Goal: Check status: Check status

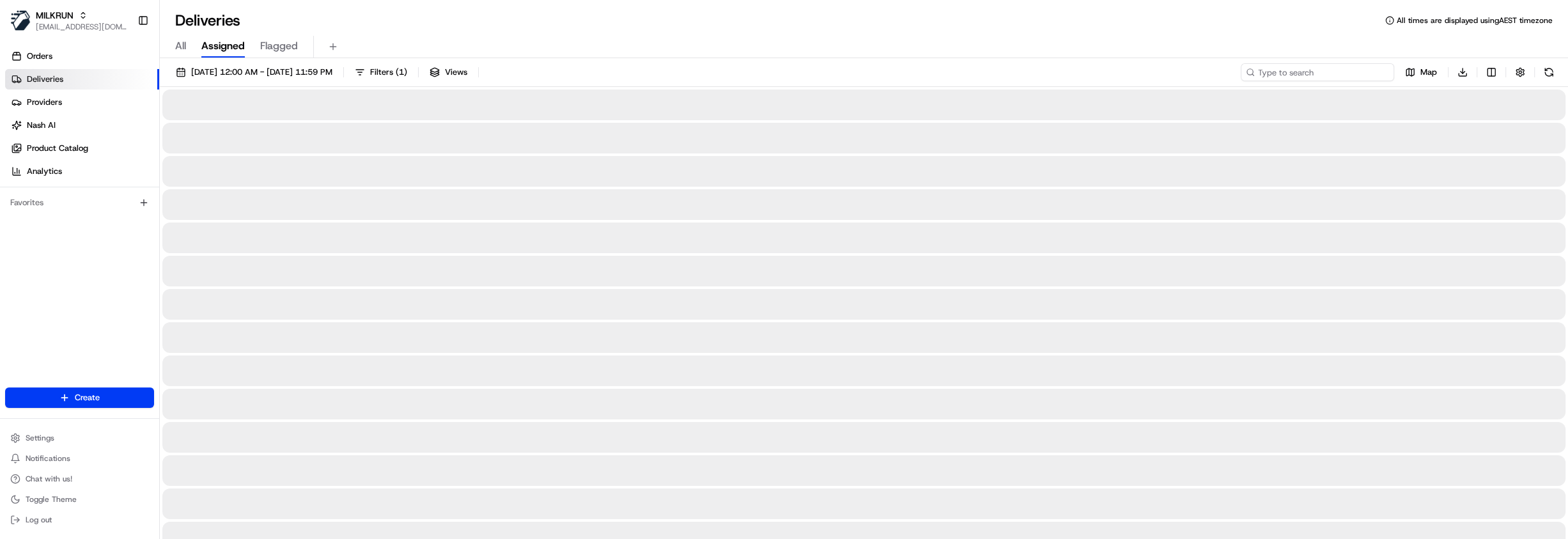
click at [1331, 72] on input at bounding box center [1317, 72] width 153 height 18
paste input "247e3d86-4d61-4172-84ab-6148dc83e5a7"
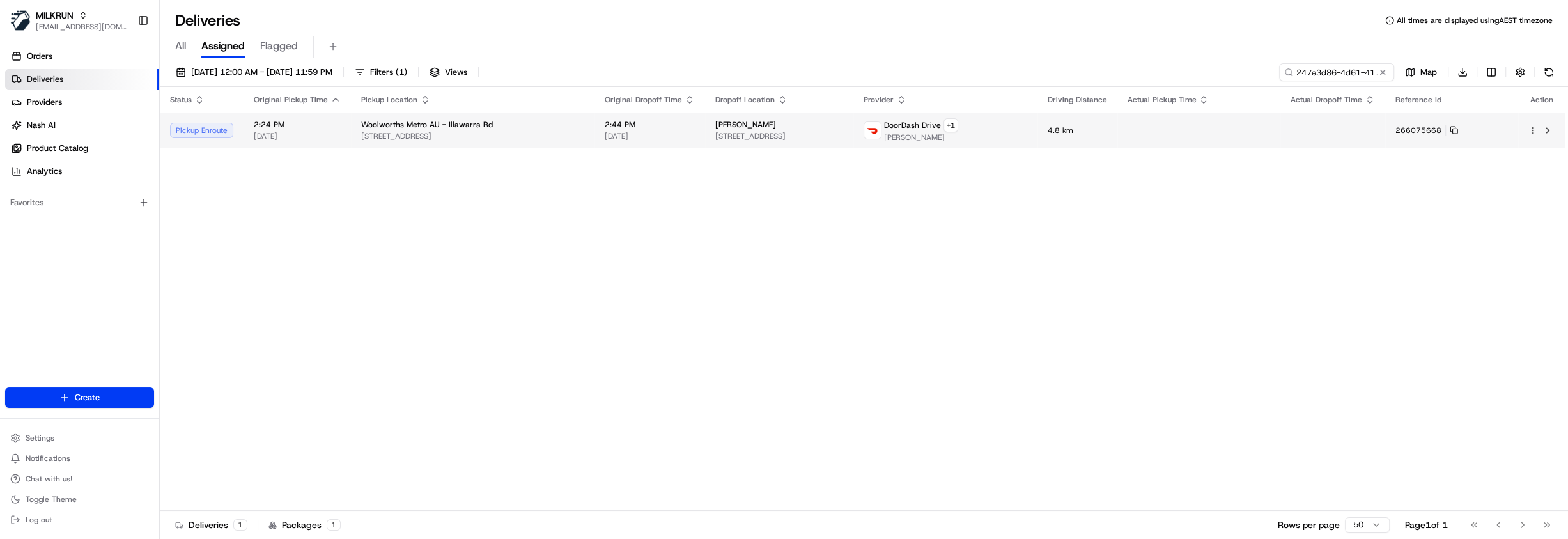
click at [1027, 136] on div "DoorDash Drive + 1 [PERSON_NAME]" at bounding box center [945, 131] width 164 height 25
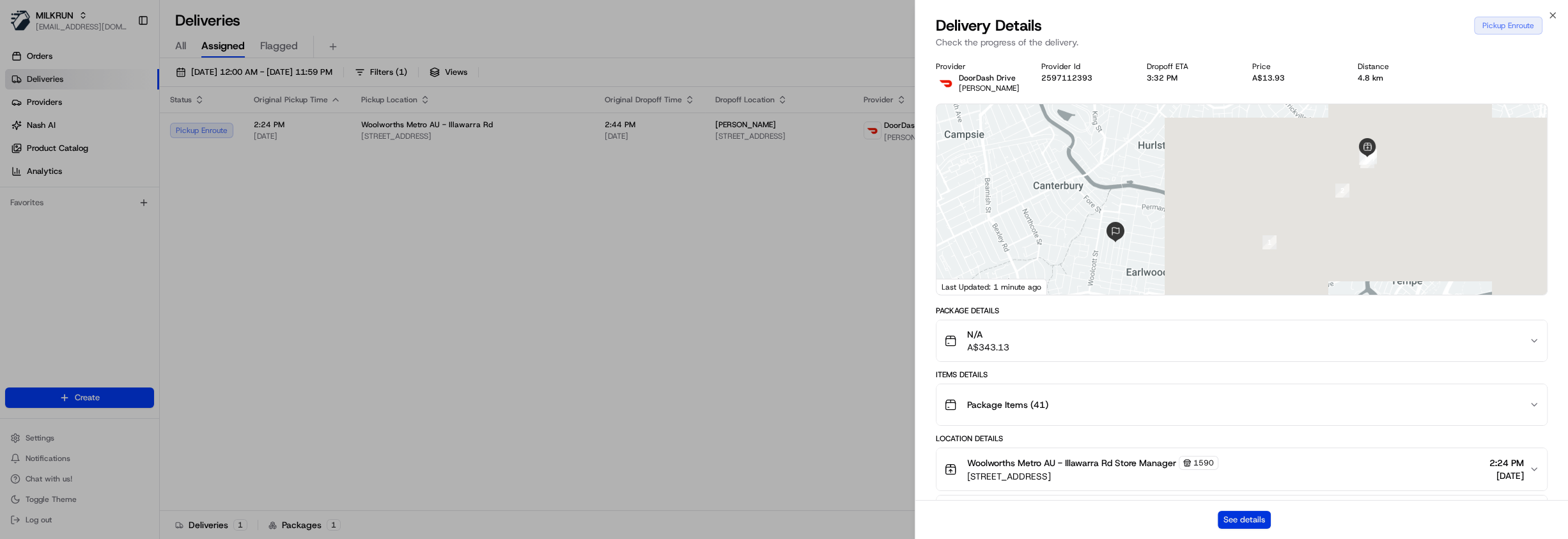
click at [1232, 523] on button "See details" at bounding box center [1245, 520] width 53 height 18
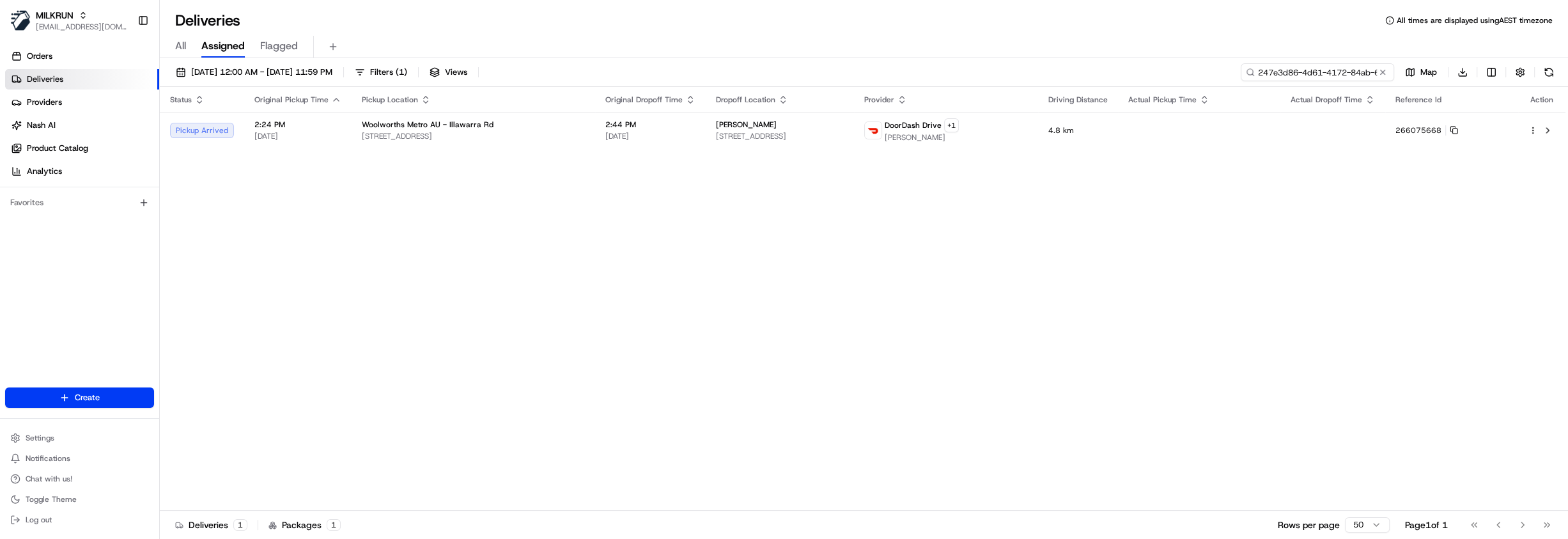
click at [1334, 67] on input "247e3d86-4d61-4172-84ab-6148dc83e5a7" at bounding box center [1317, 72] width 153 height 18
type input "[PERSON_NAME]"
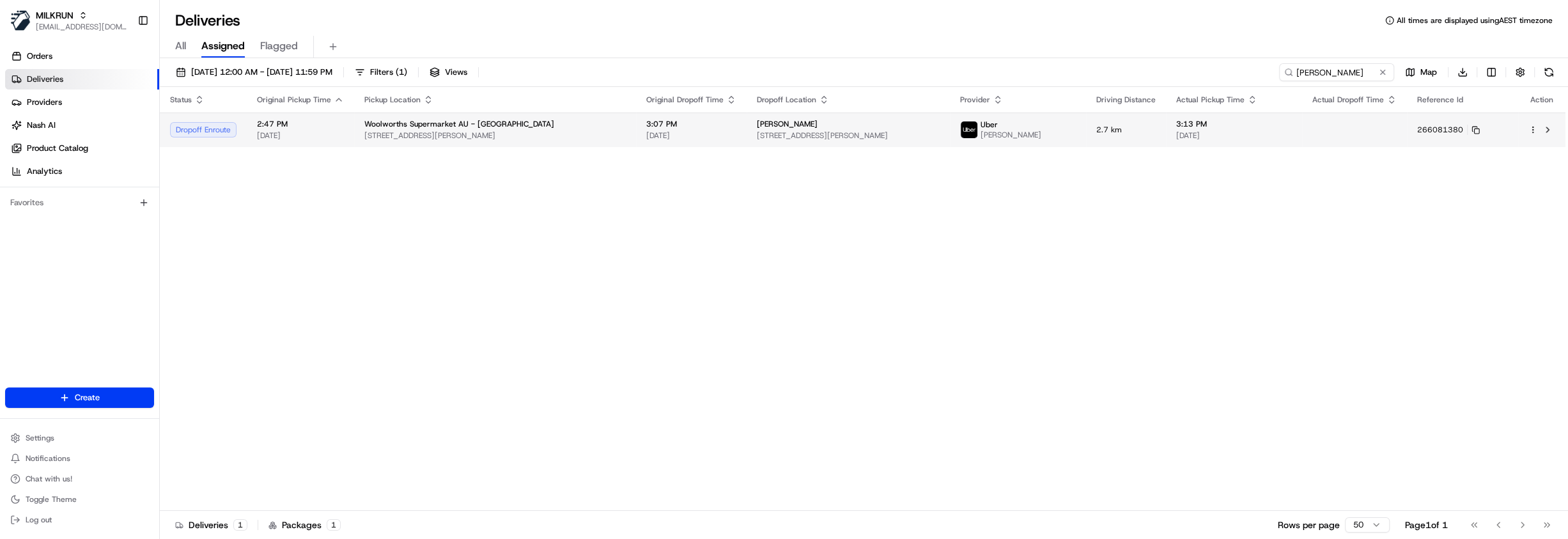
click at [658, 129] on div "3:07 PM [DATE]" at bounding box center [691, 130] width 90 height 22
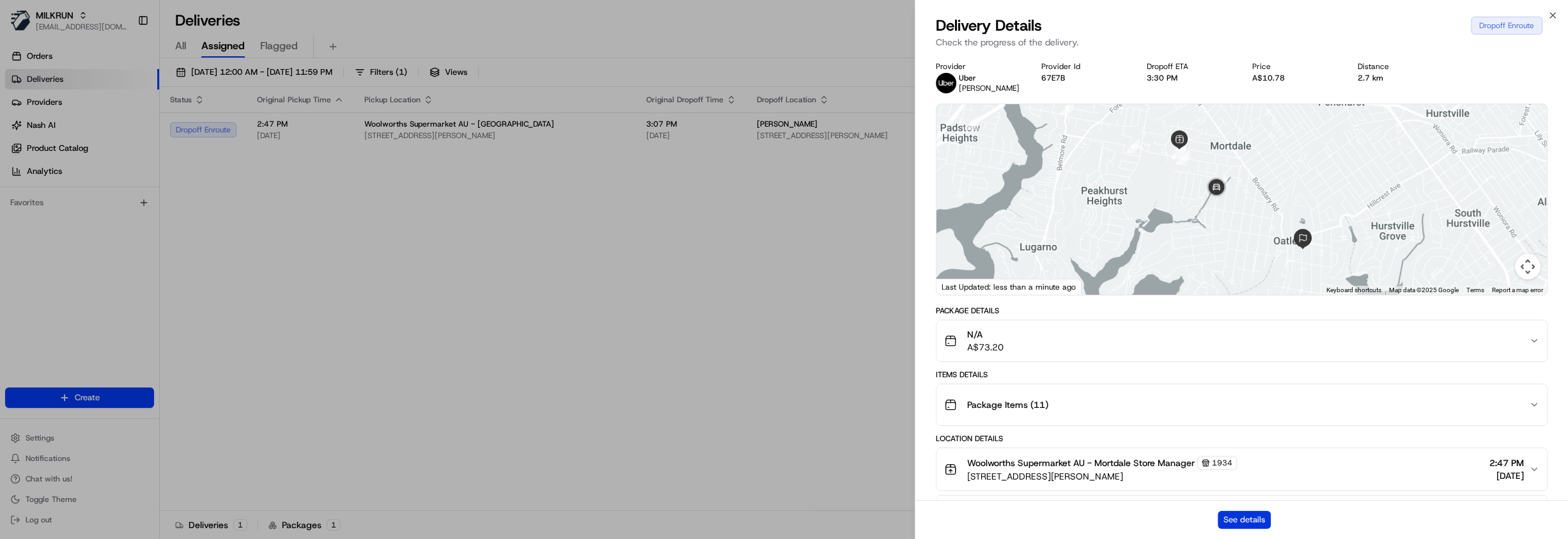
click at [1248, 519] on button "See details" at bounding box center [1245, 520] width 53 height 18
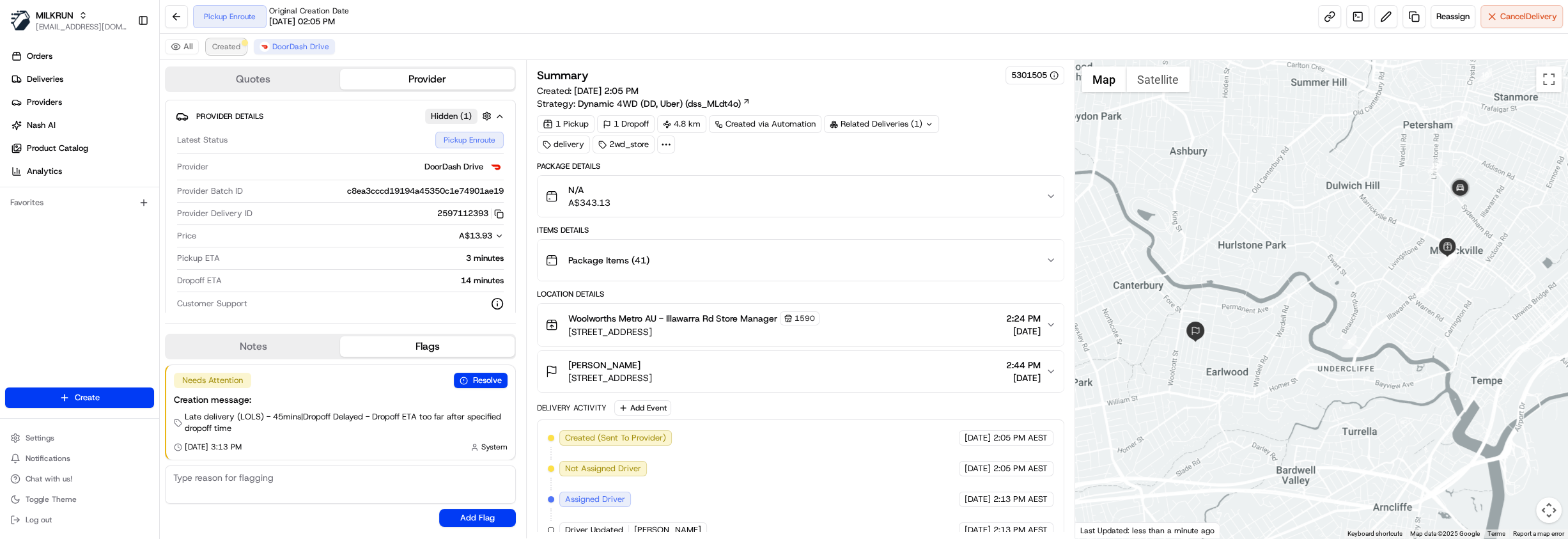
click at [222, 49] on span "Created" at bounding box center [226, 47] width 28 height 10
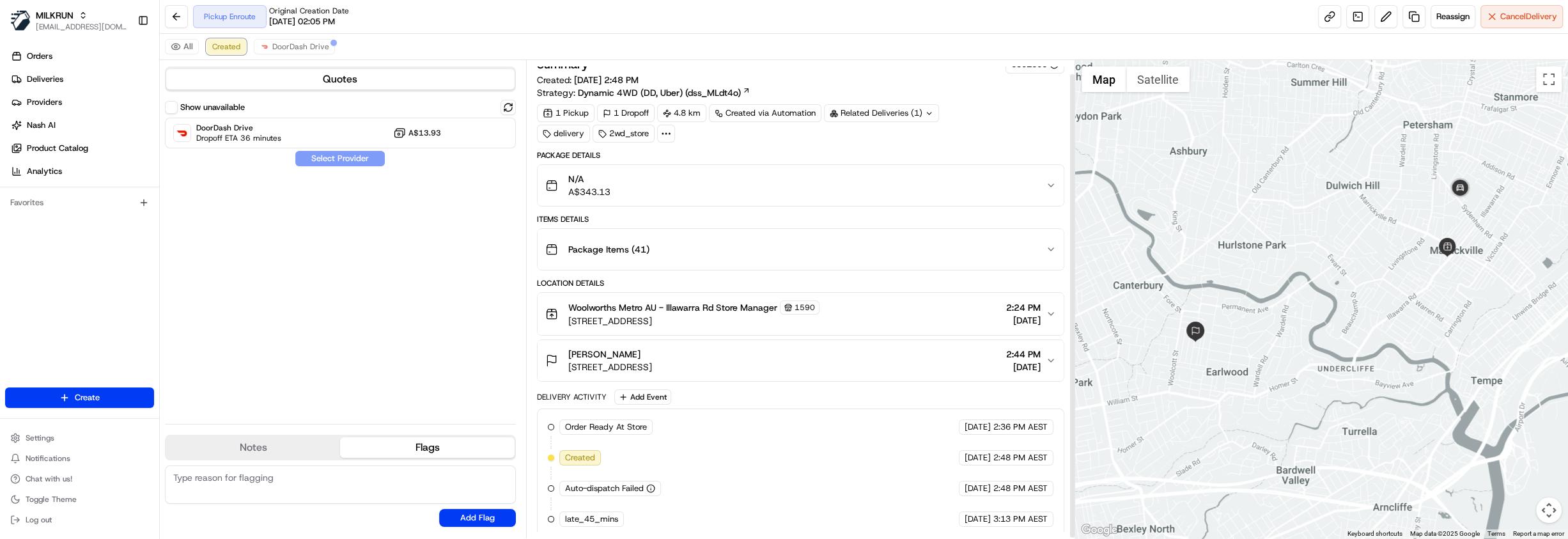
scroll to position [14, 0]
click at [290, 46] on span "DoorDash Drive" at bounding box center [301, 47] width 57 height 10
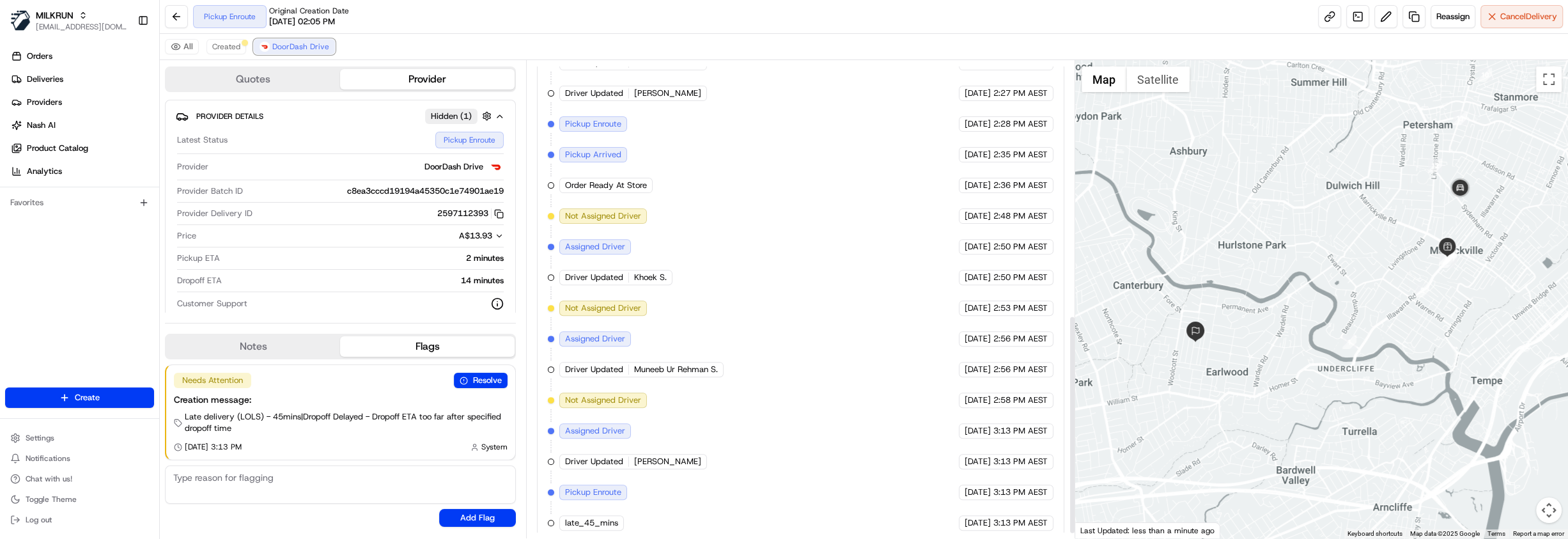
scroll to position [564, 0]
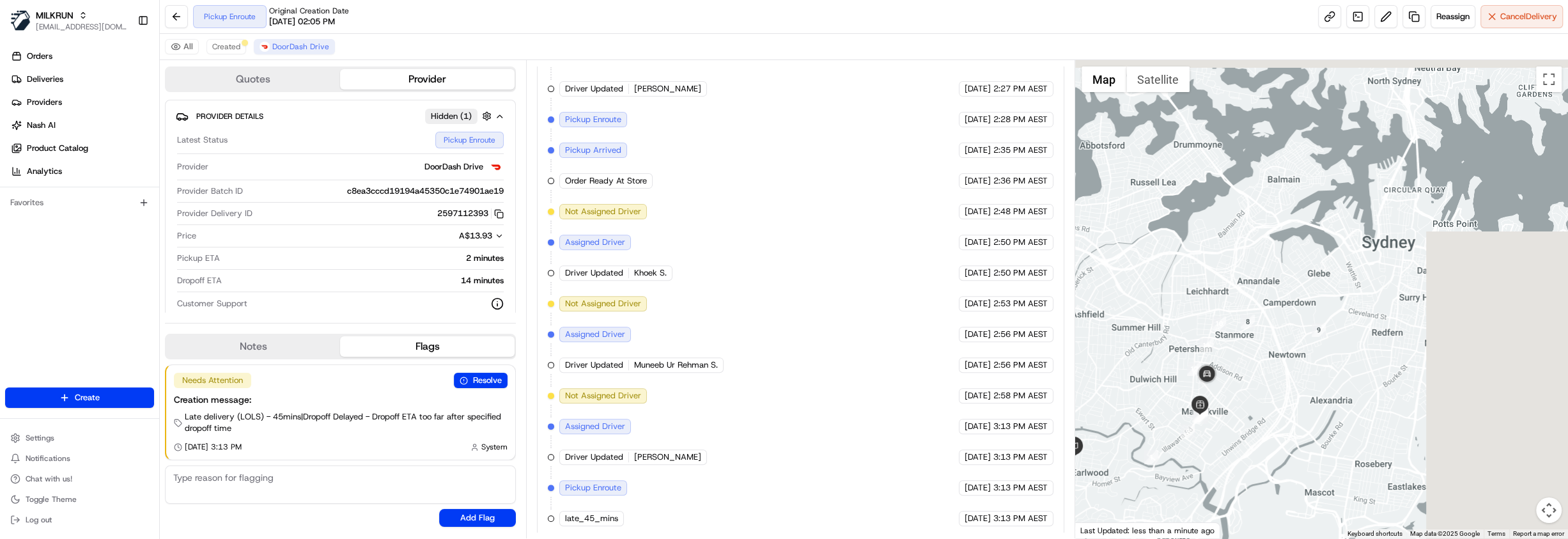
drag, startPoint x: 1522, startPoint y: 228, endPoint x: 1326, endPoint y: 399, distance: 260.1
click at [1326, 399] on div at bounding box center [1322, 299] width 493 height 478
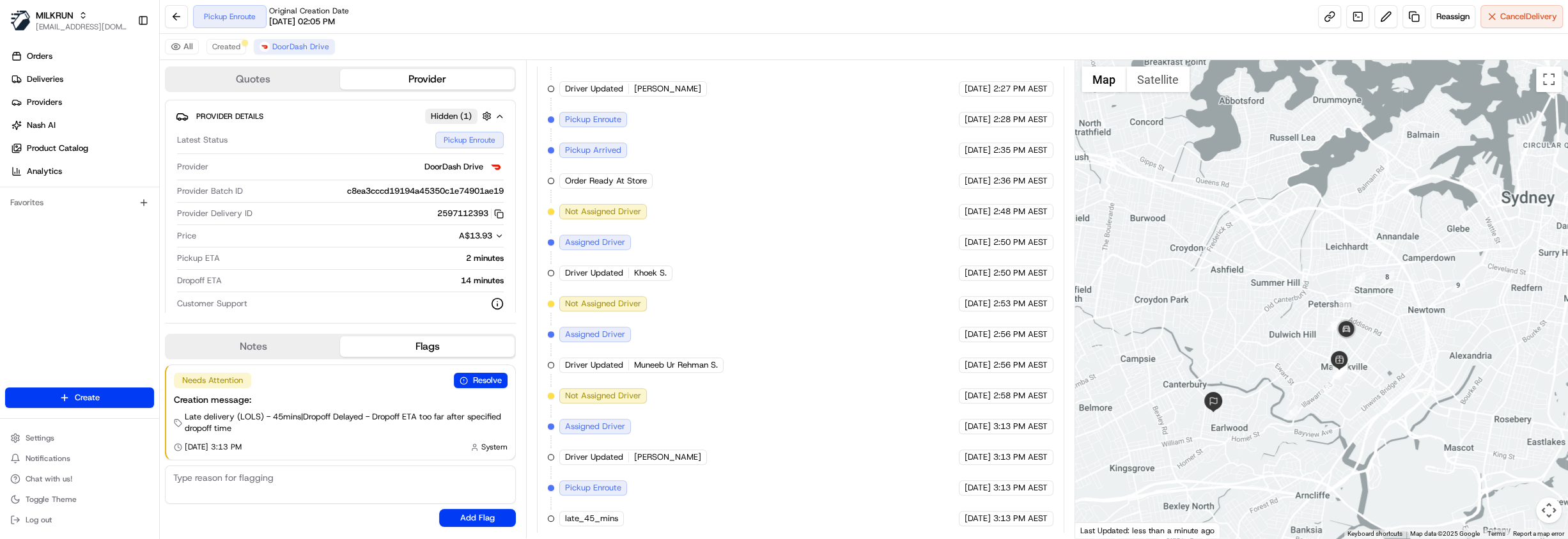
drag, startPoint x: 1276, startPoint y: 375, endPoint x: 1388, endPoint y: 353, distance: 114.1
click at [1388, 353] on div at bounding box center [1322, 299] width 493 height 478
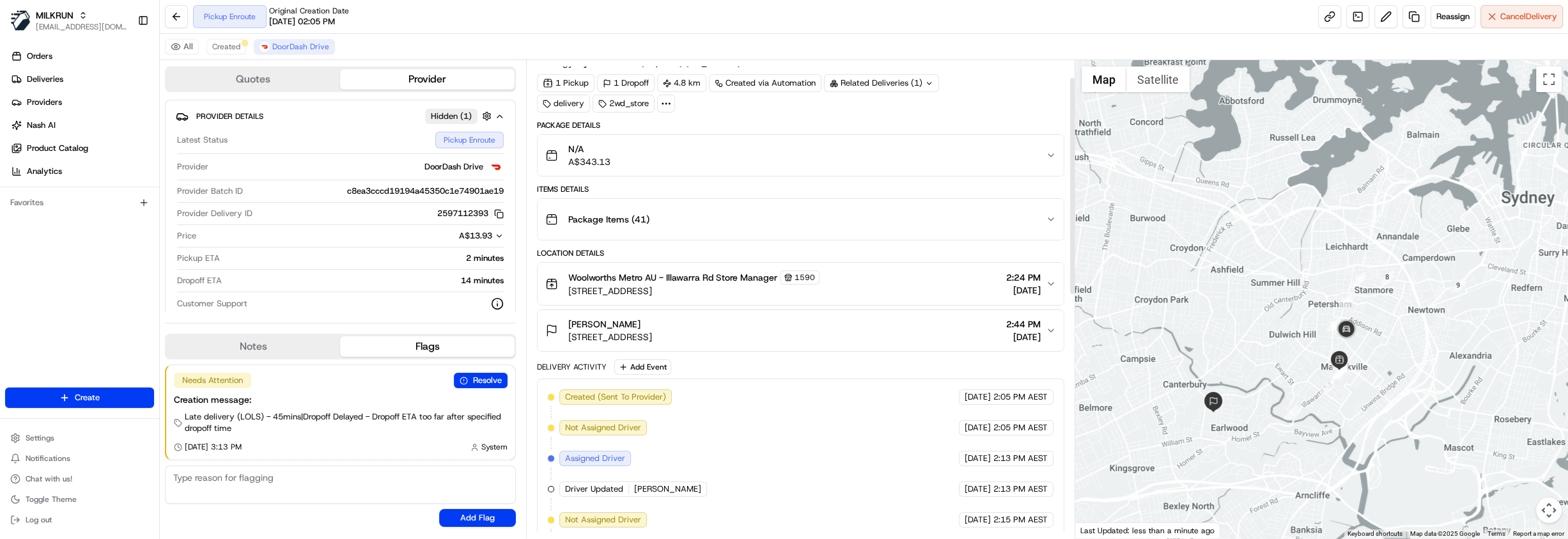
scroll to position [0, 0]
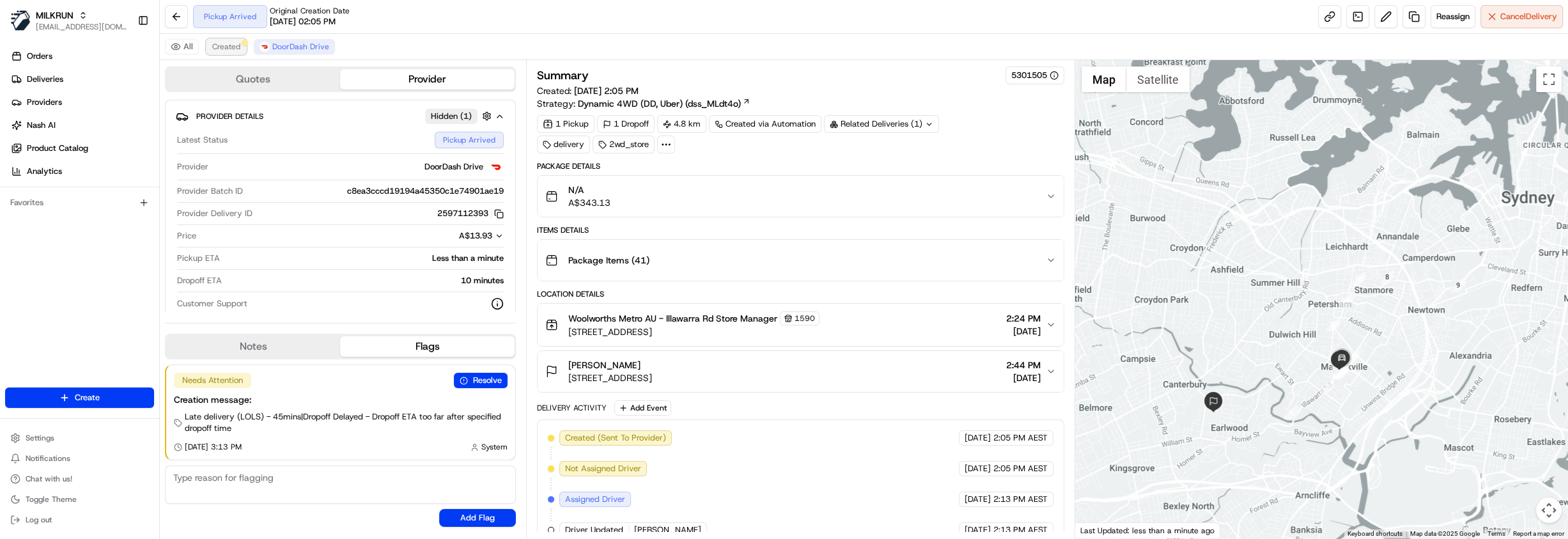
click at [226, 45] on span "Created" at bounding box center [226, 47] width 28 height 10
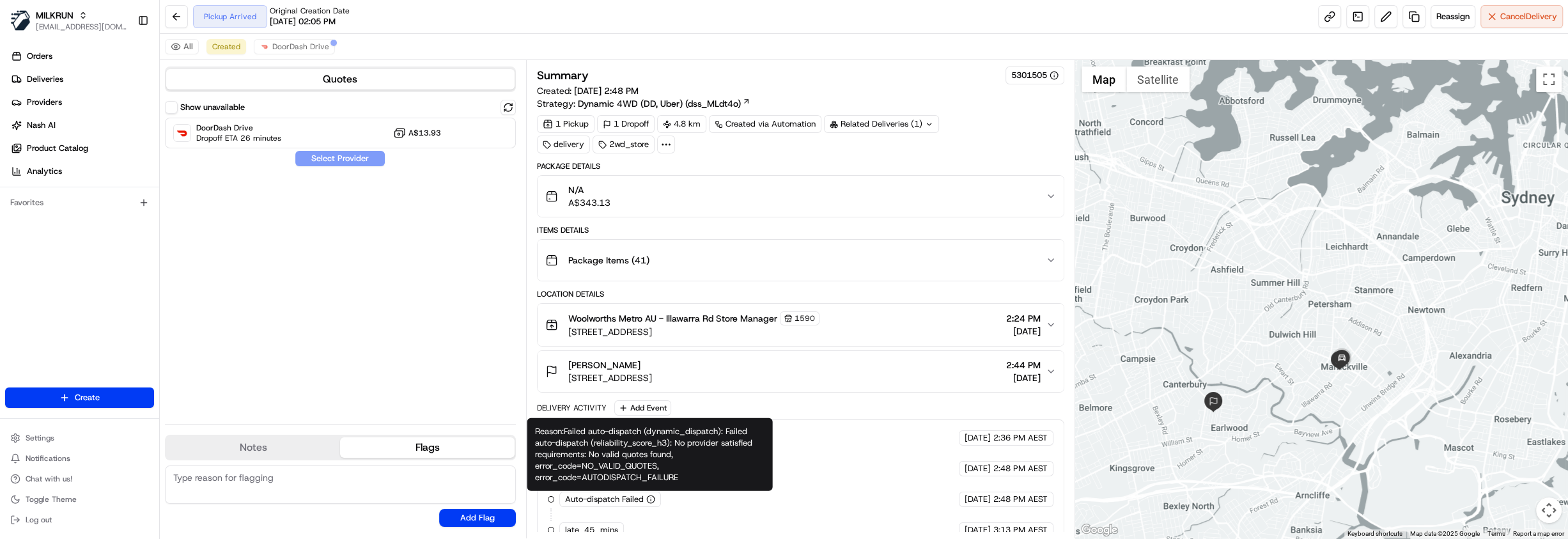
click at [652, 499] on icon "button" at bounding box center [651, 500] width 9 height 9
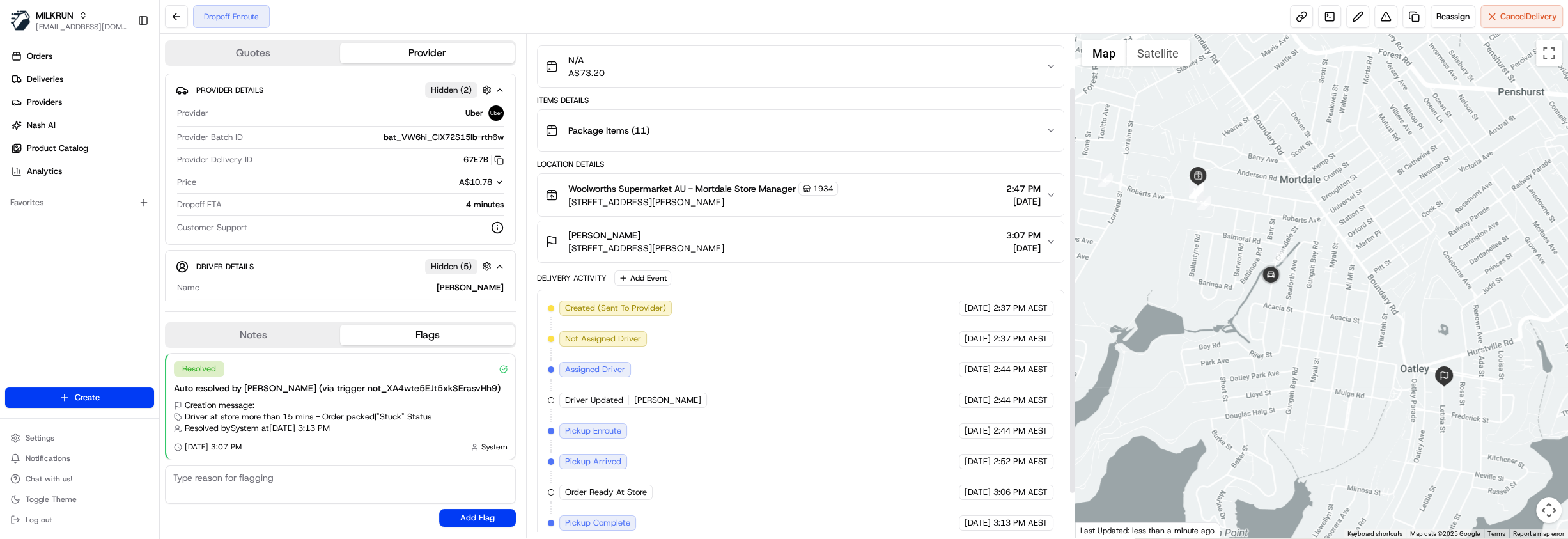
scroll to position [121, 0]
